Goal: Check status: Check status

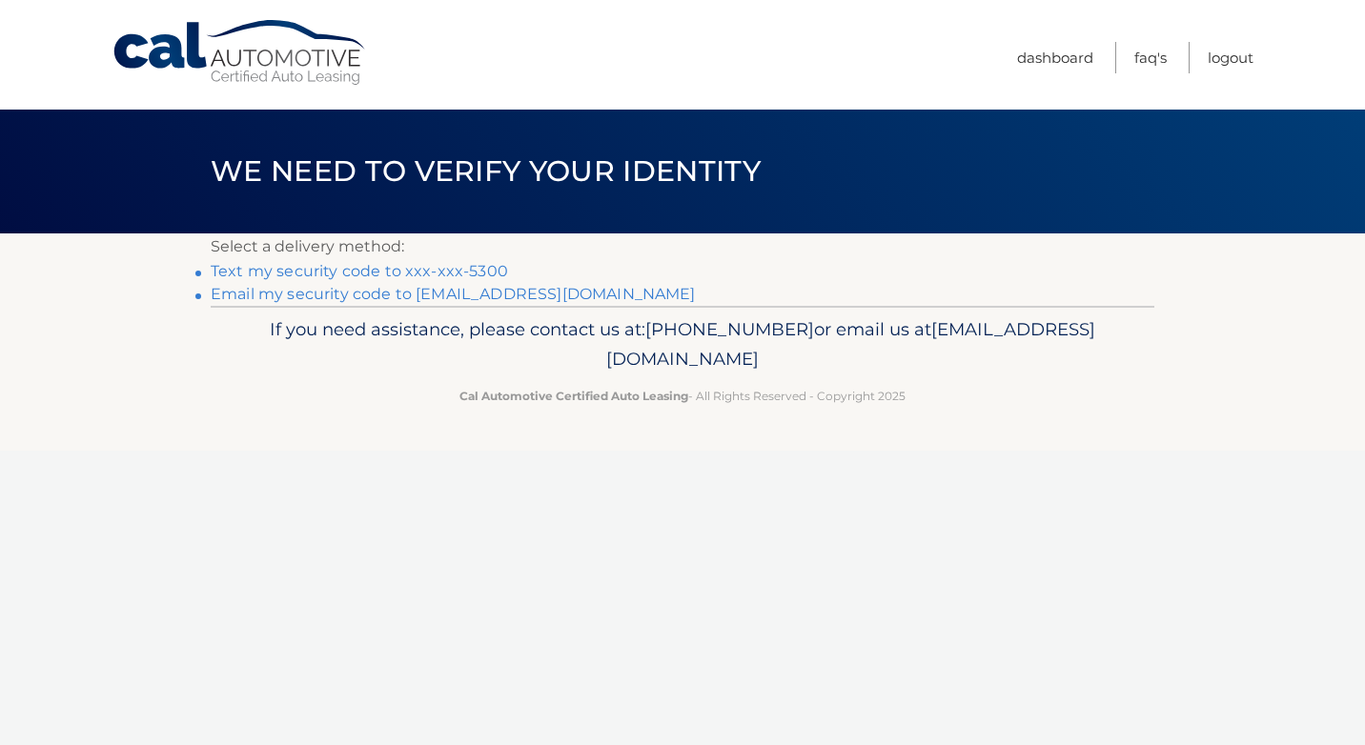
click at [433, 266] on link "Text my security code to xxx-xxx-5300" at bounding box center [359, 271] width 297 height 18
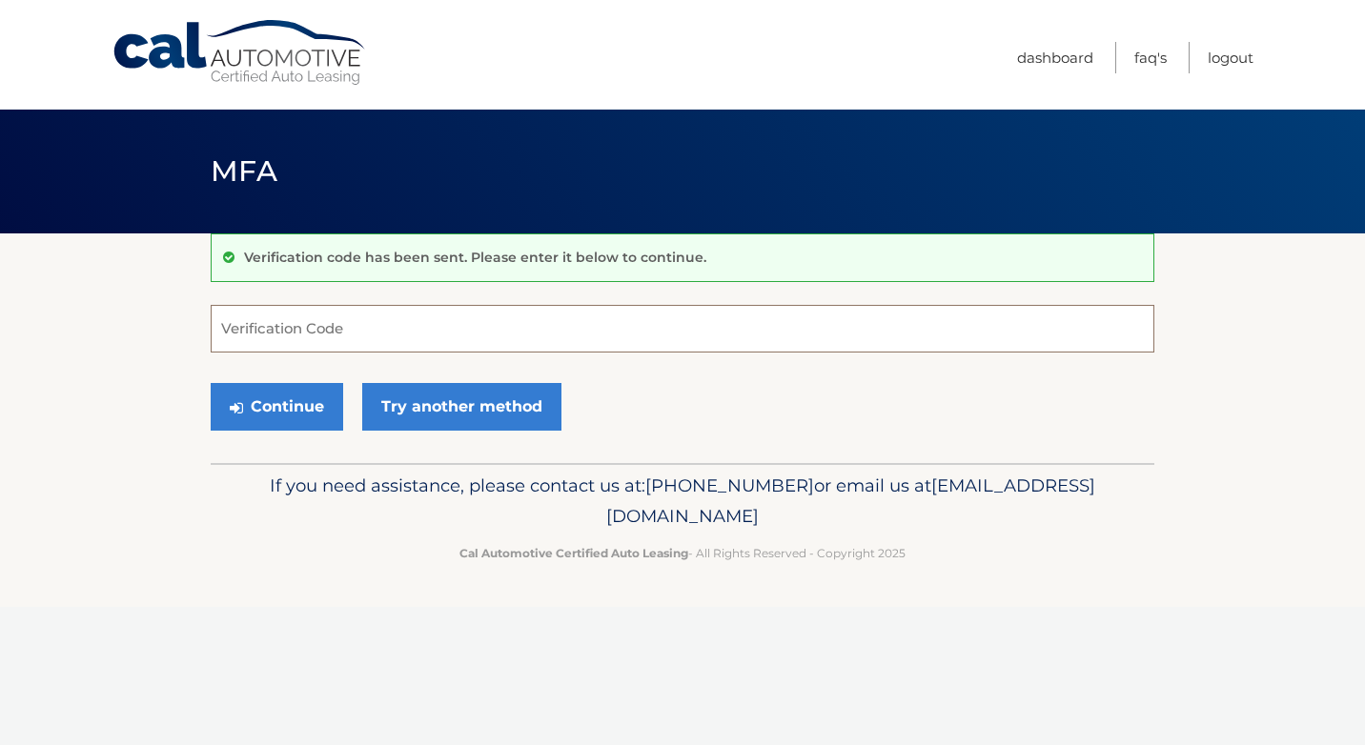
click at [392, 329] on input "Verification Code" at bounding box center [682, 329] width 943 height 48
type input "434504"
click at [293, 416] on button "Continue" at bounding box center [277, 407] width 132 height 48
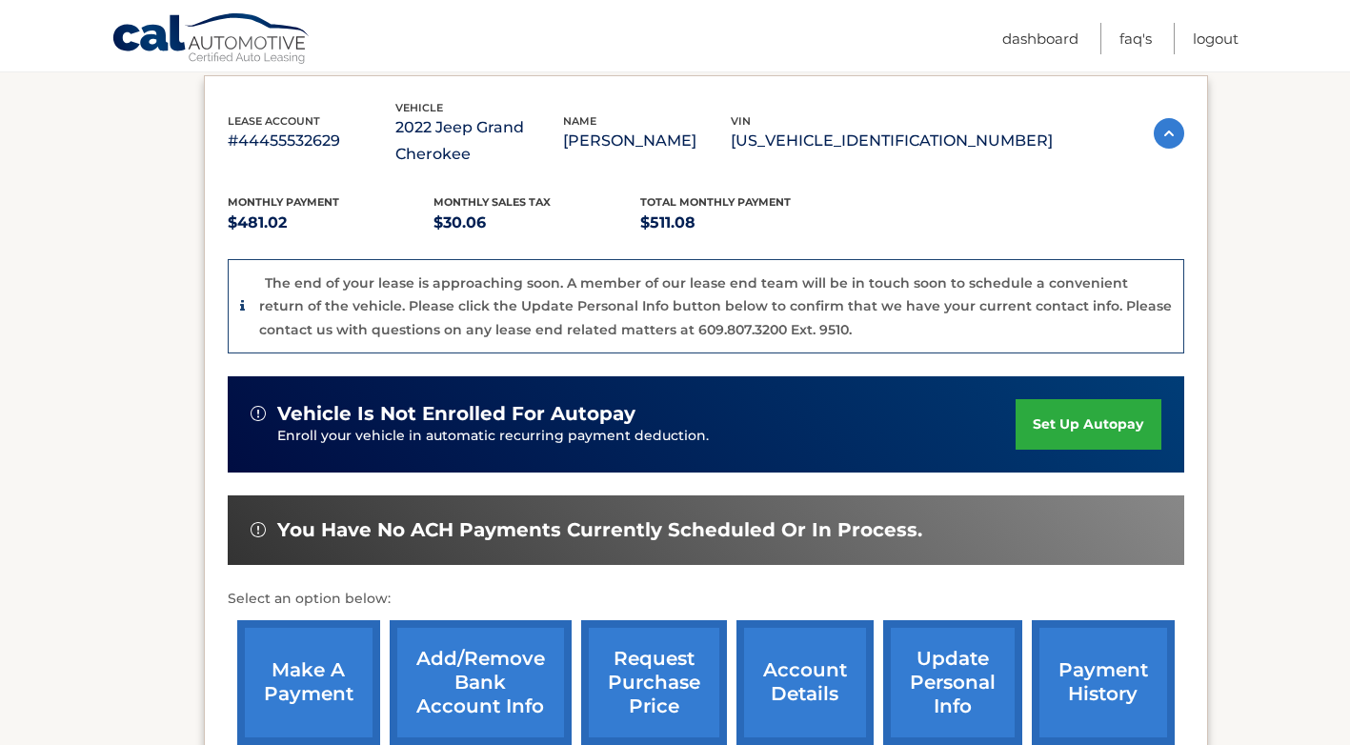
scroll to position [459, 0]
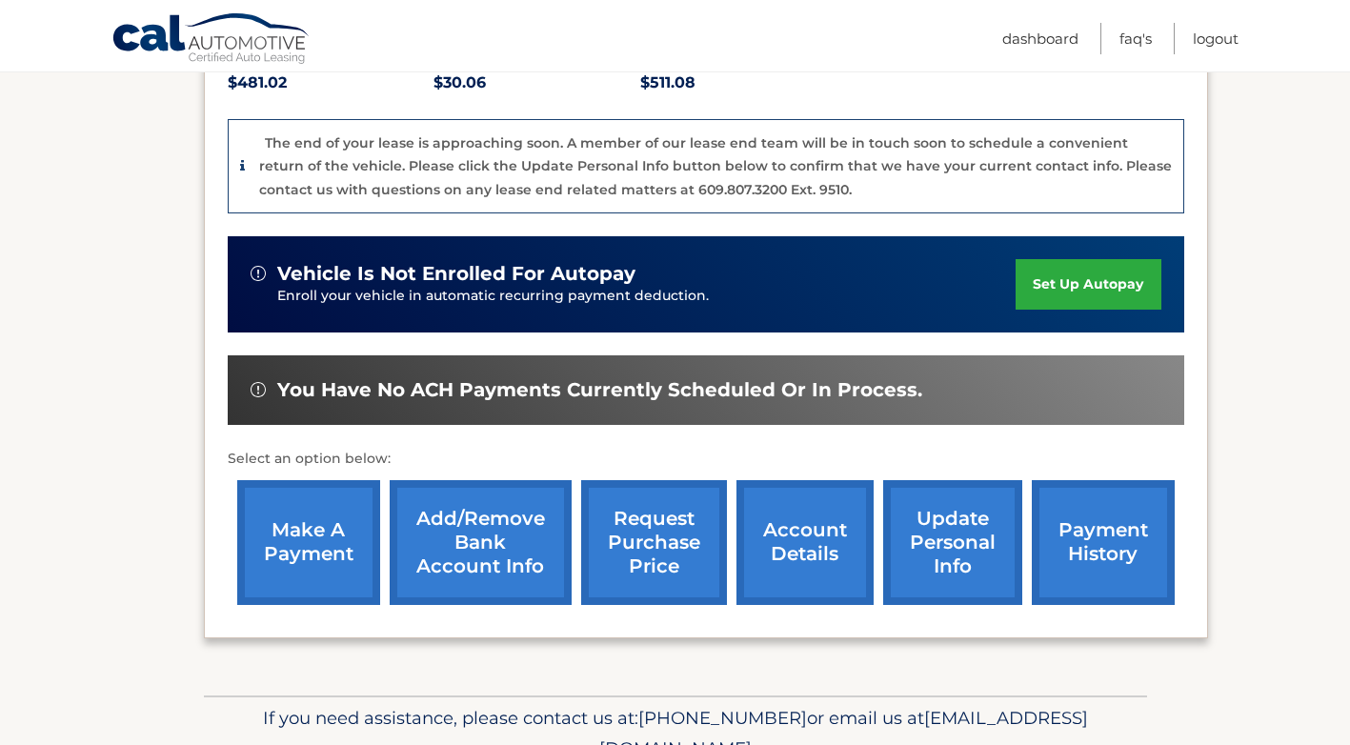
click at [766, 539] on link "account details" at bounding box center [805, 542] width 137 height 125
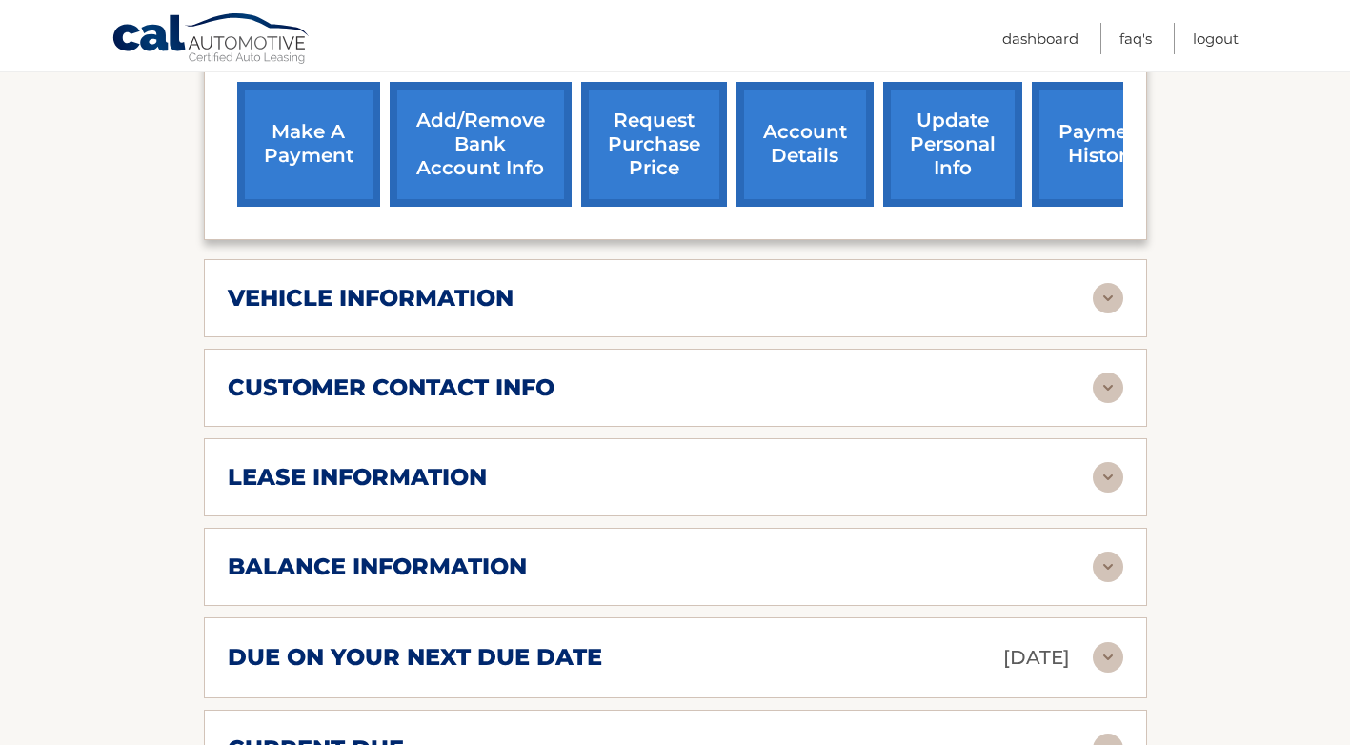
scroll to position [762, 0]
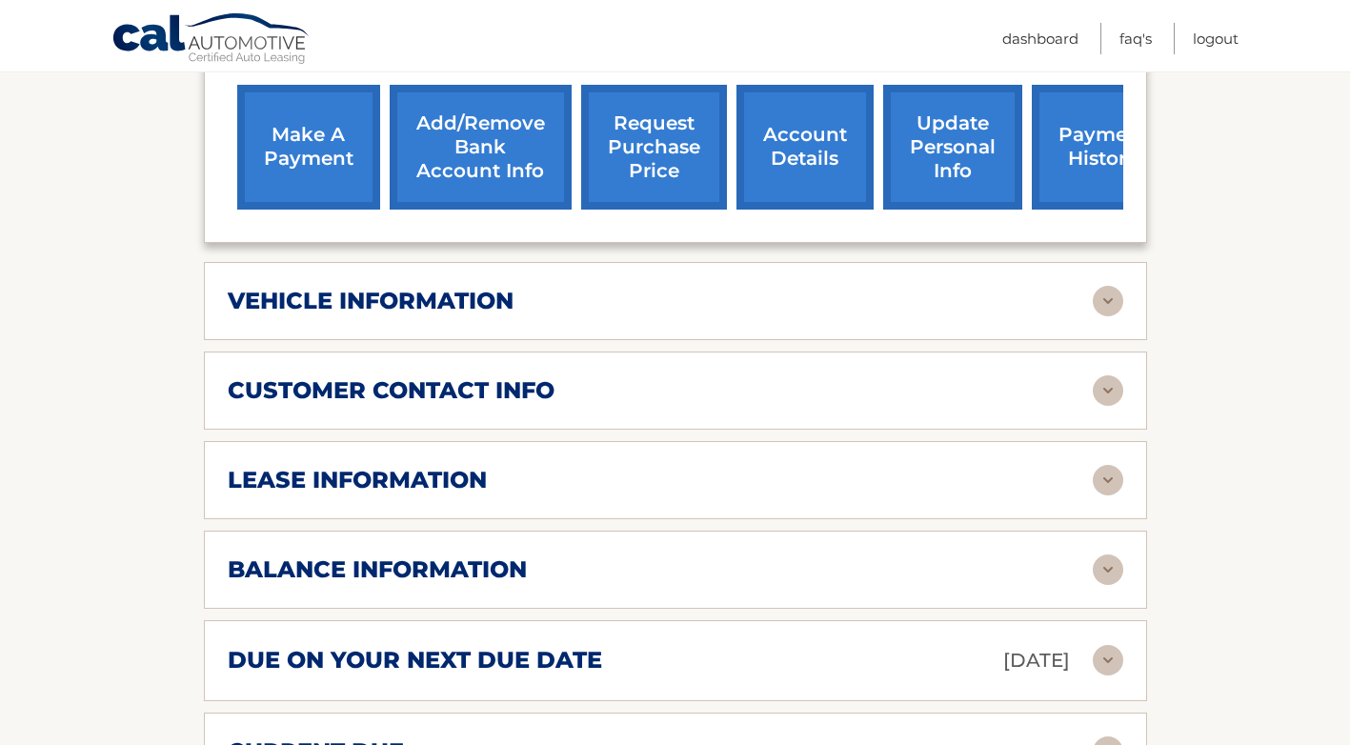
click at [956, 306] on div "vehicle information" at bounding box center [660, 301] width 865 height 29
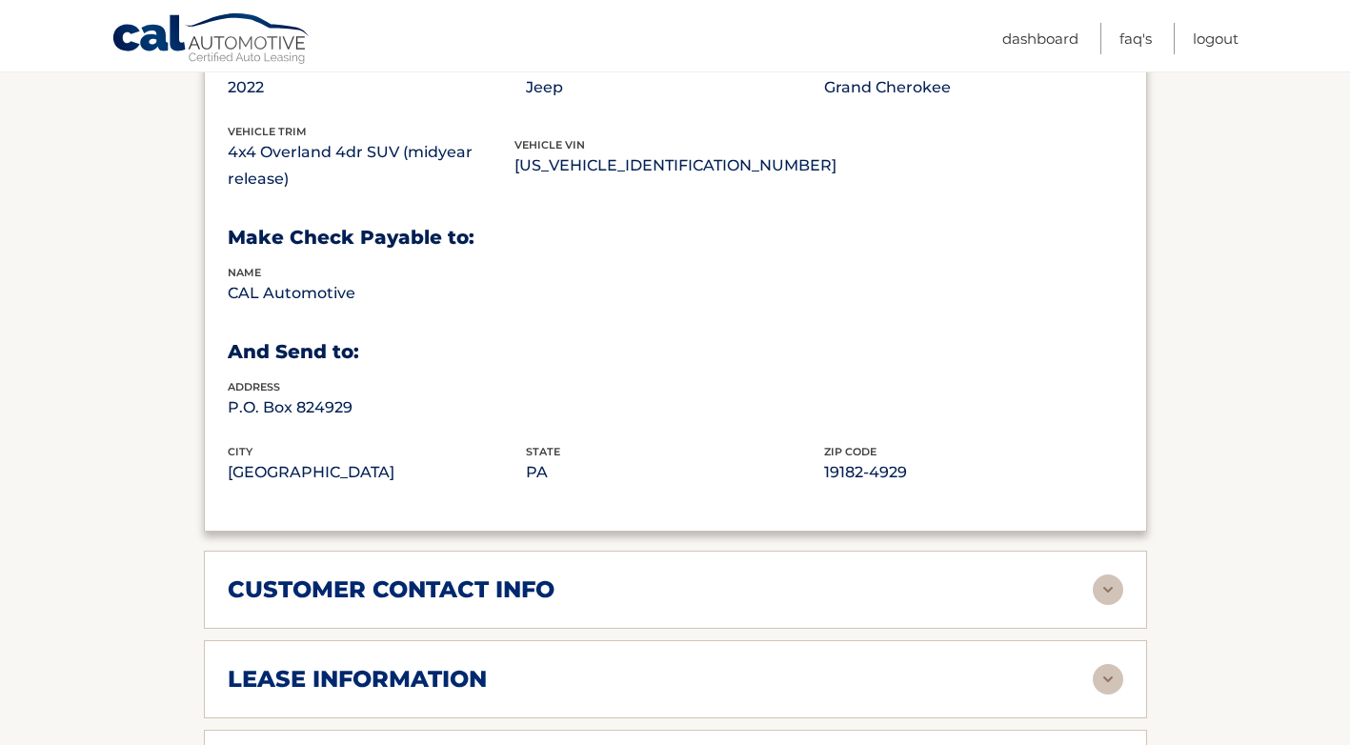
scroll to position [1239, 0]
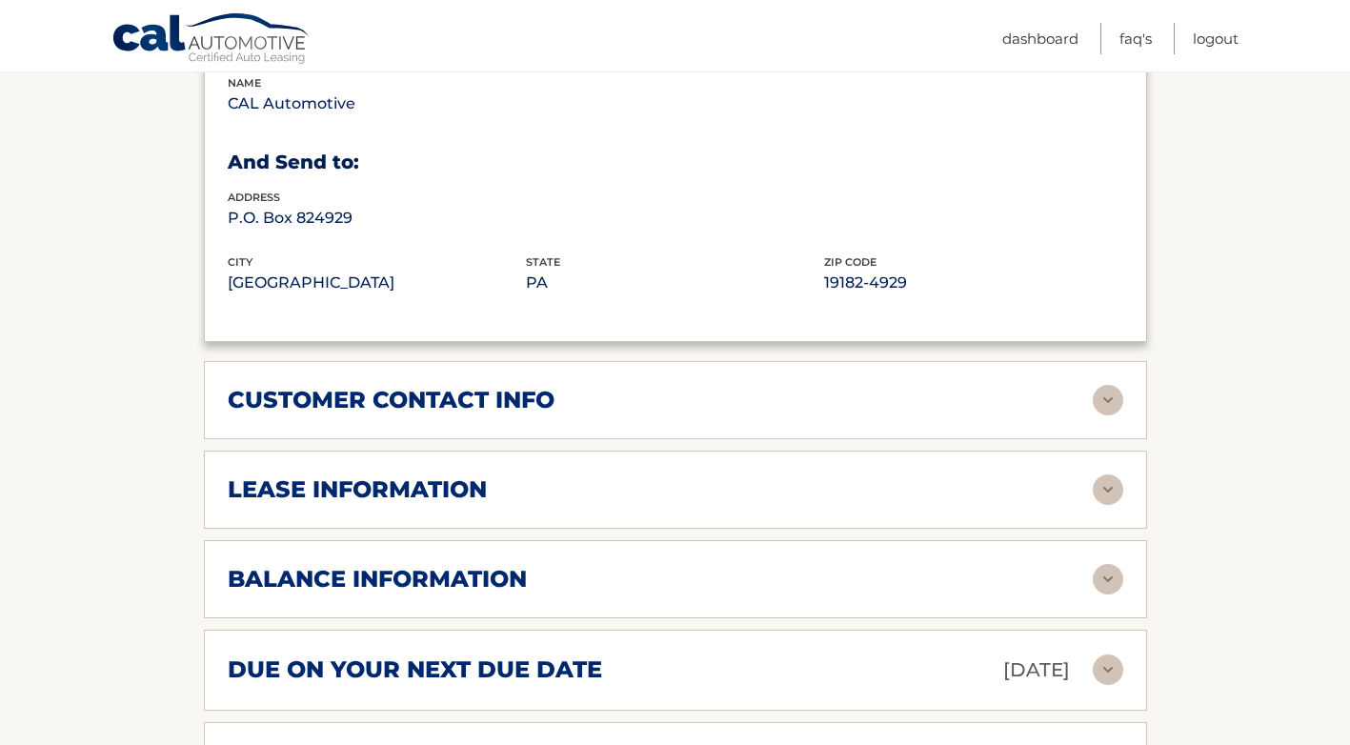
click at [679, 497] on div "lease information" at bounding box center [660, 490] width 865 height 29
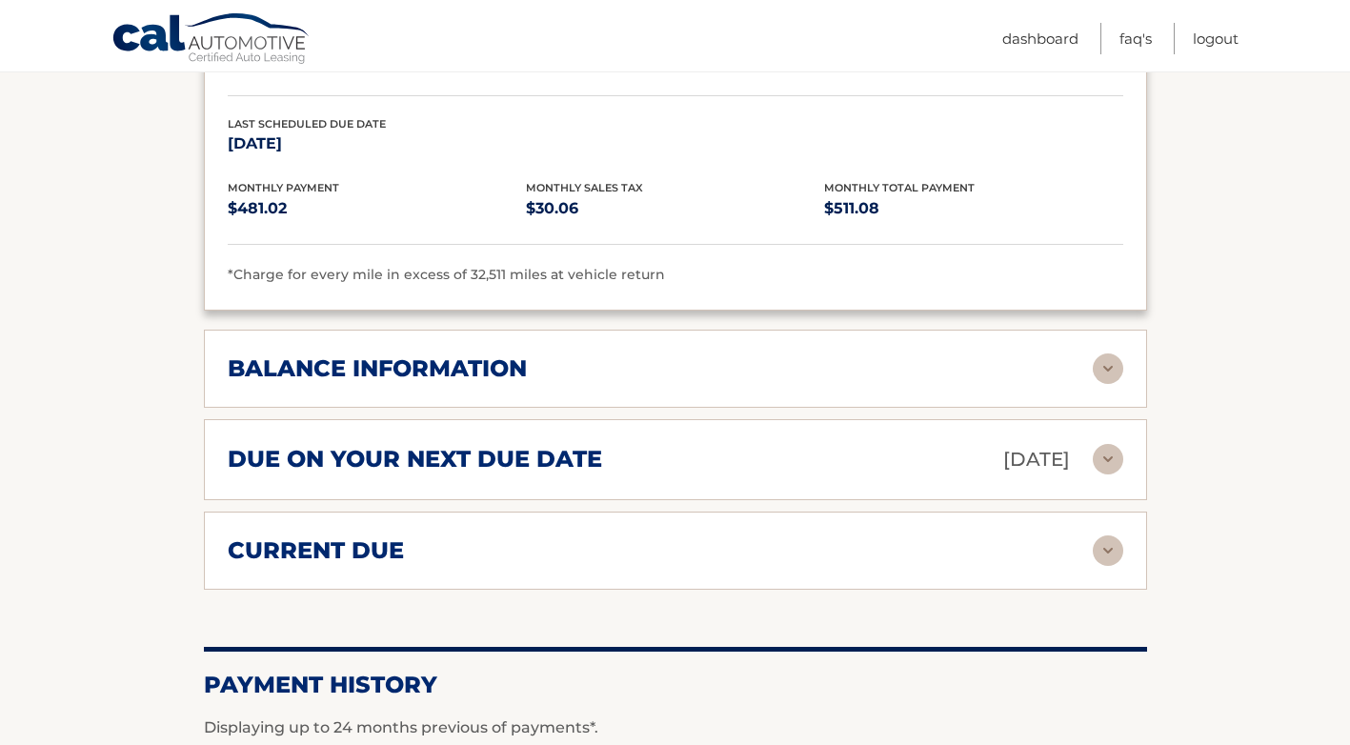
scroll to position [1906, 0]
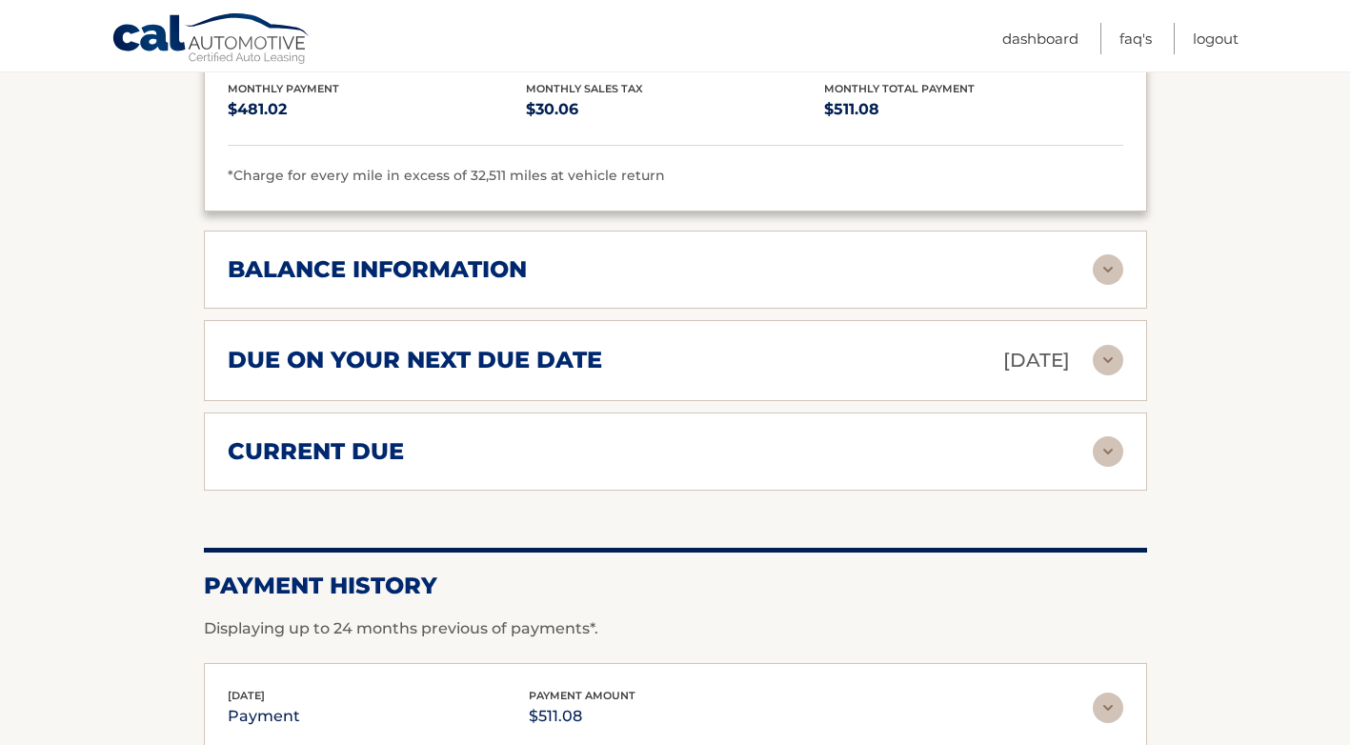
click at [765, 272] on div "balance information" at bounding box center [660, 269] width 865 height 29
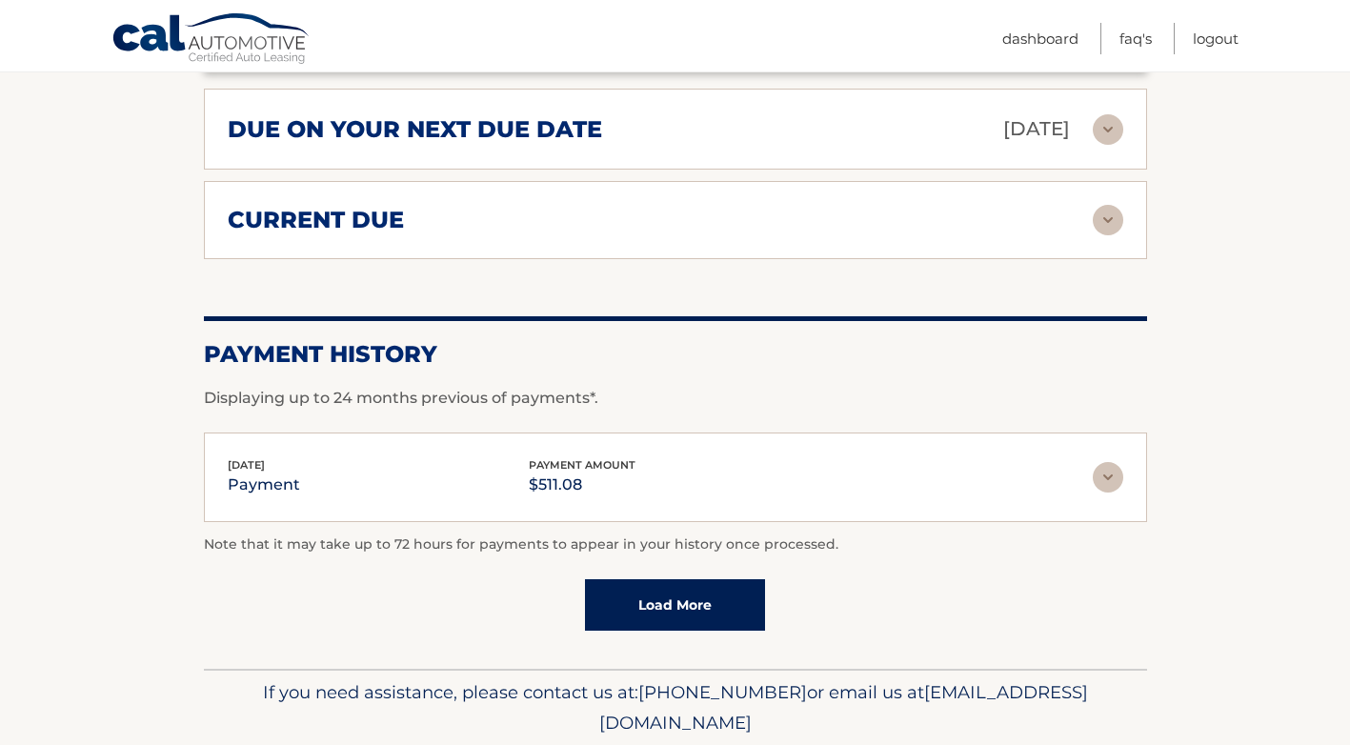
scroll to position [2436, 0]
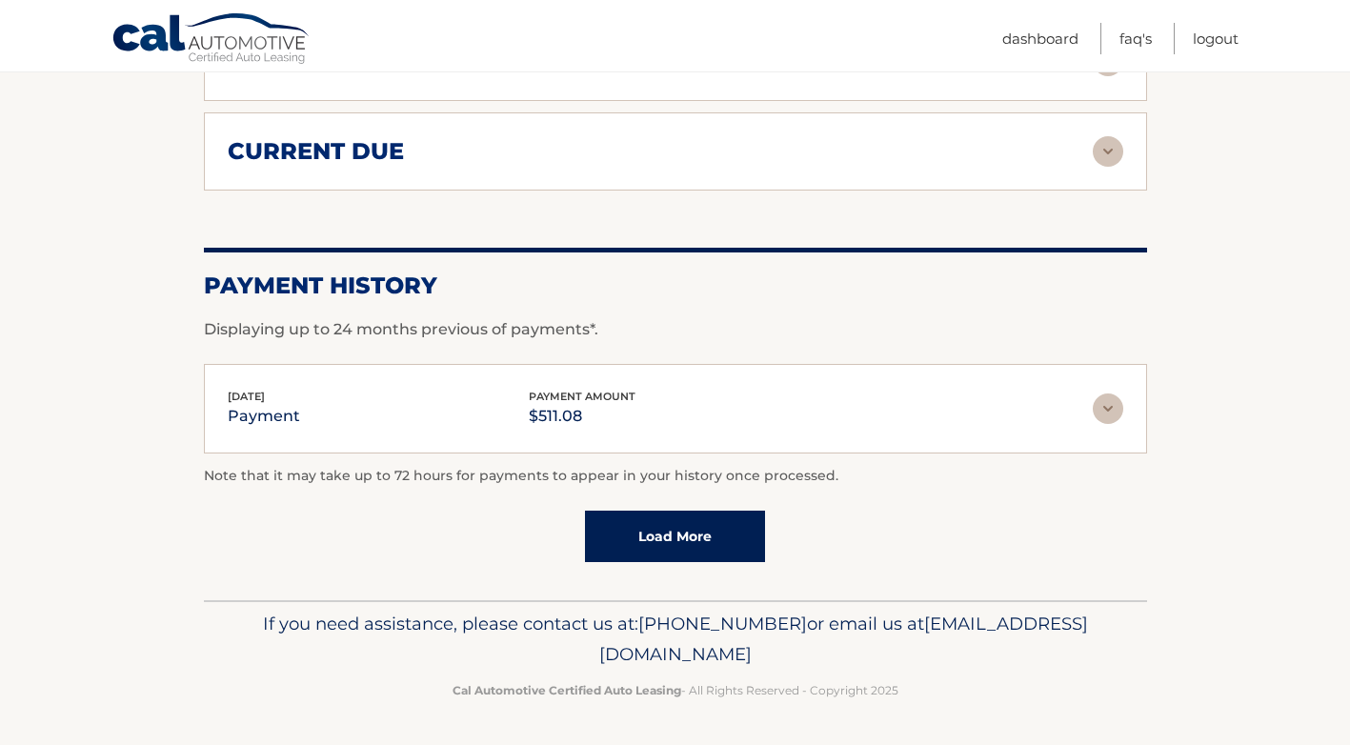
click at [681, 529] on link "Load More" at bounding box center [675, 536] width 180 height 51
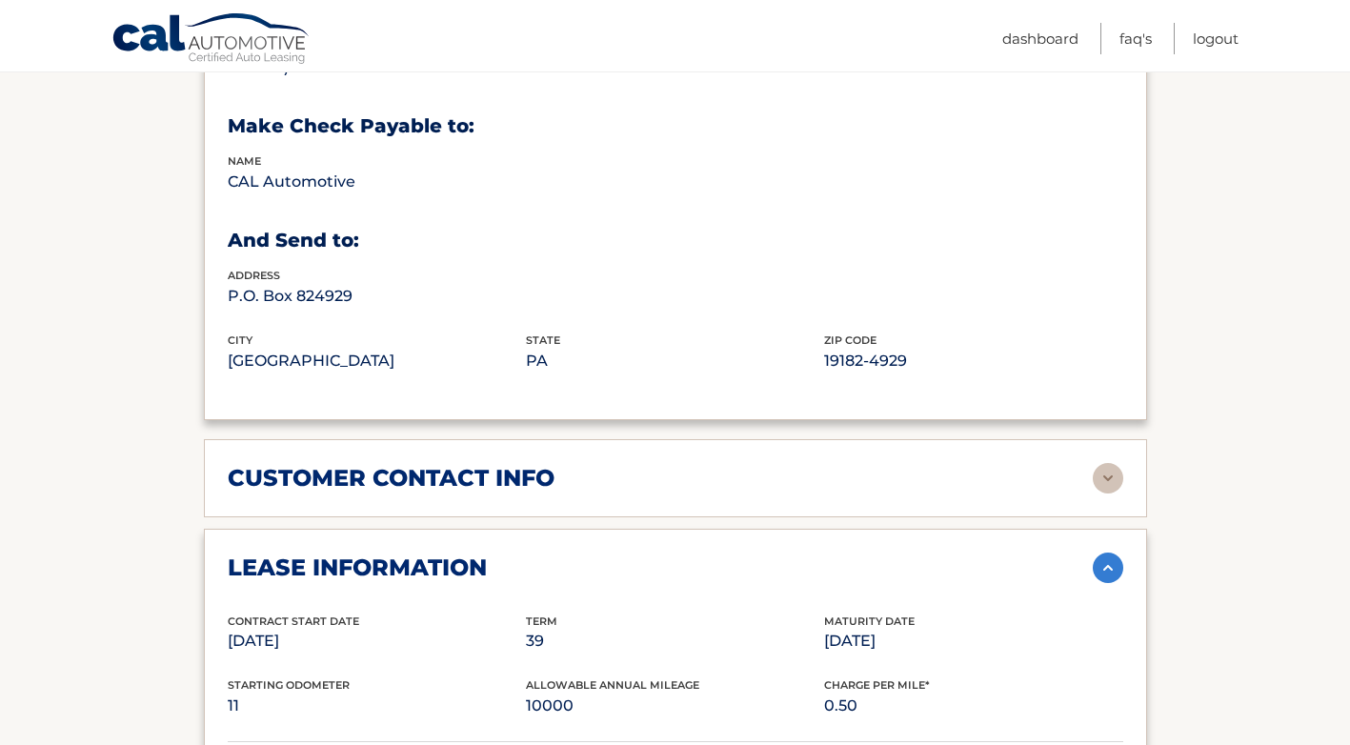
scroll to position [816, 0]
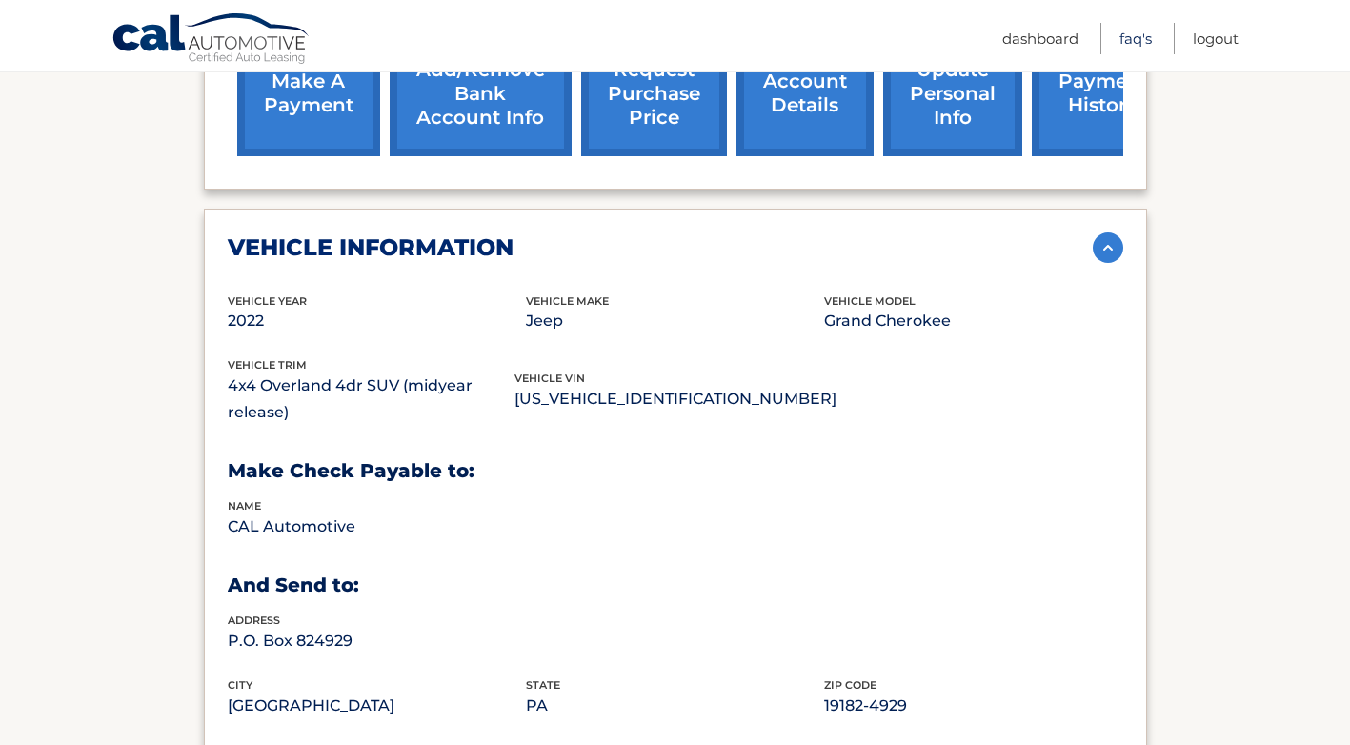
click at [1142, 39] on link "FAQ's" at bounding box center [1136, 38] width 32 height 31
